Goal: Navigation & Orientation: Find specific page/section

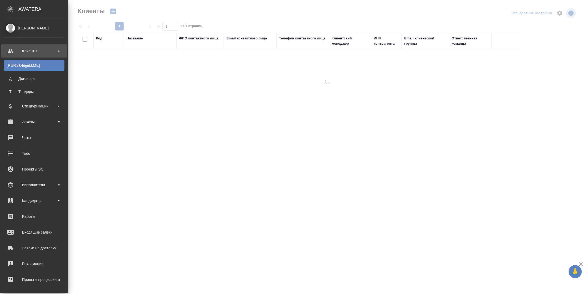
select select "RU"
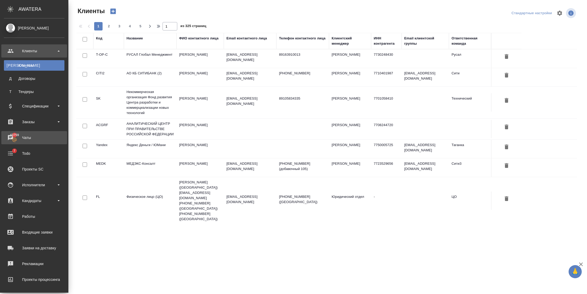
click at [22, 136] on div "Чаты" at bounding box center [34, 138] width 60 height 8
